Goal: Transaction & Acquisition: Purchase product/service

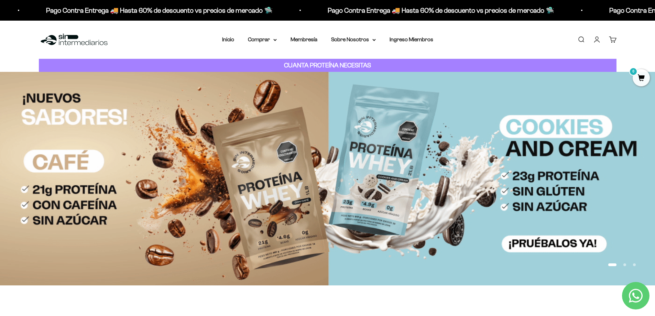
click at [597, 40] on link "Iniciar sesión" at bounding box center [597, 40] width 8 height 8
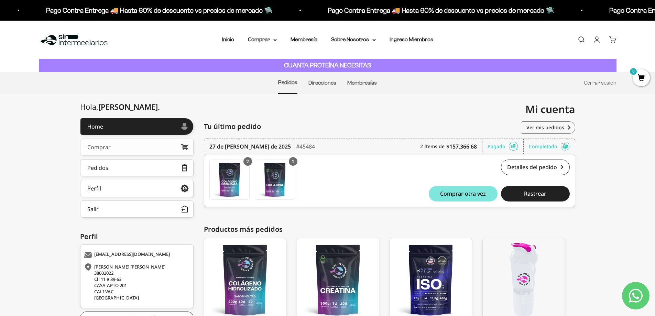
click at [120, 152] on link "Comprar" at bounding box center [137, 147] width 114 height 17
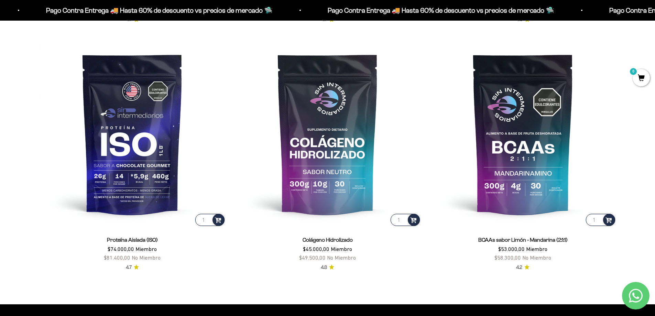
scroll to position [585, 0]
